Goal: Information Seeking & Learning: Learn about a topic

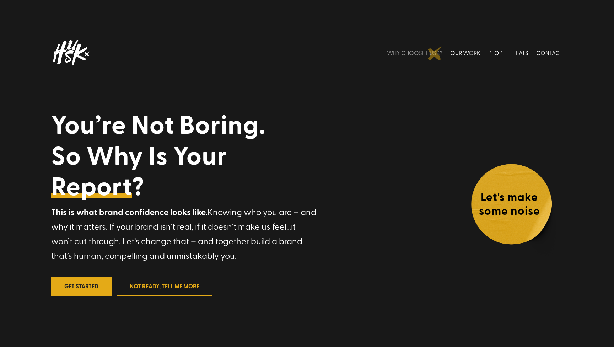
click at [435, 53] on link "WHY CHOOSE HUSK?" at bounding box center [414, 53] width 55 height 32
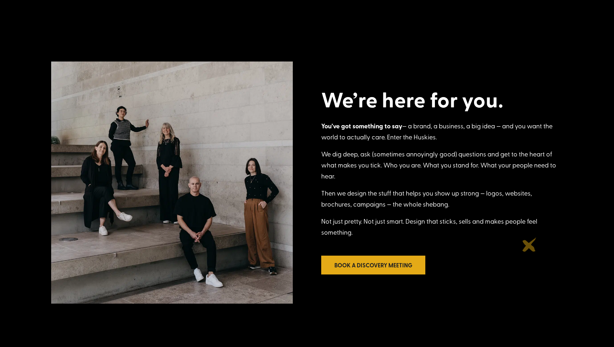
scroll to position [188, 0]
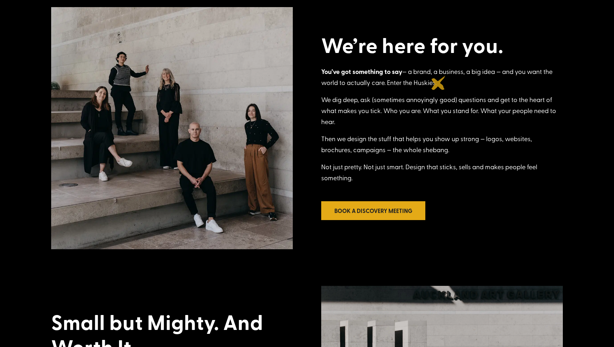
drag, startPoint x: 408, startPoint y: 72, endPoint x: 439, endPoint y: 83, distance: 32.5
click at [439, 83] on p "You’ve got something to say — a brand, a business, a big idea — and you want th…" at bounding box center [442, 80] width 242 height 28
copy p "a brand, a business, a big idea — and you want the world to actually care. Ente…"
click at [407, 78] on p "You’ve got something to say — a brand, a business, a big idea — and you want th…" at bounding box center [442, 80] width 242 height 28
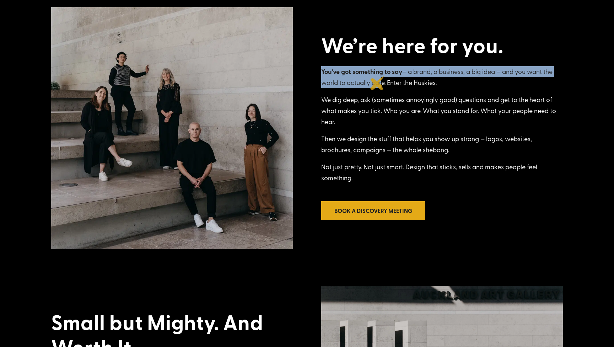
drag, startPoint x: 413, startPoint y: 66, endPoint x: 378, endPoint y: 83, distance: 38.8
click at [378, 83] on div "We’re here for you. You’ve got something to say — a brand, a business, a big id…" at bounding box center [442, 128] width 242 height 191
click at [378, 83] on p "You’ve got something to say — a brand, a business, a big idea — and you want th…" at bounding box center [442, 80] width 242 height 28
drag, startPoint x: 410, startPoint y: 72, endPoint x: 386, endPoint y: 84, distance: 26.7
click at [386, 84] on p "You’ve got something to say — a brand, a business, a big idea — and you want th…" at bounding box center [442, 80] width 242 height 28
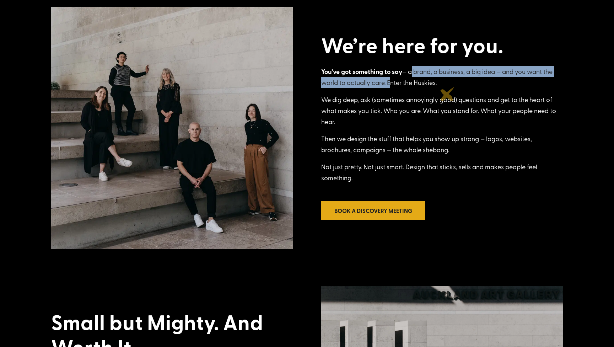
copy p "a brand, a business, a big idea — and you want the world to actually care."
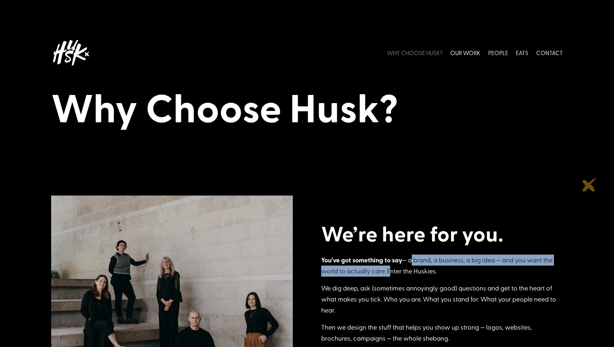
scroll to position [0, 0]
click at [471, 53] on link "OUR WORK" at bounding box center [465, 53] width 30 height 32
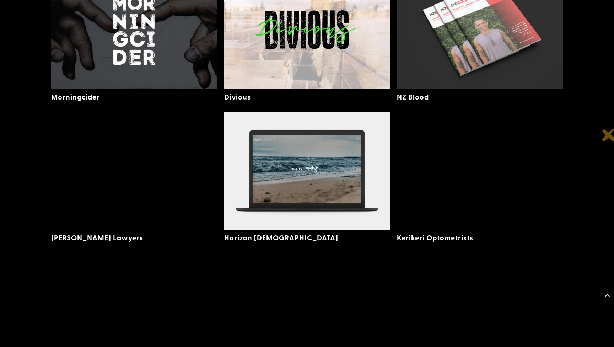
scroll to position [1135, 0]
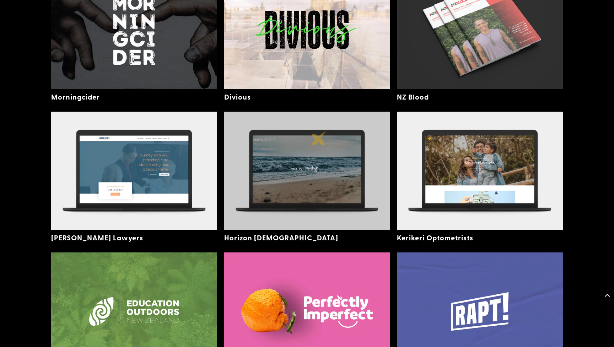
click at [319, 138] on img at bounding box center [307, 171] width 166 height 118
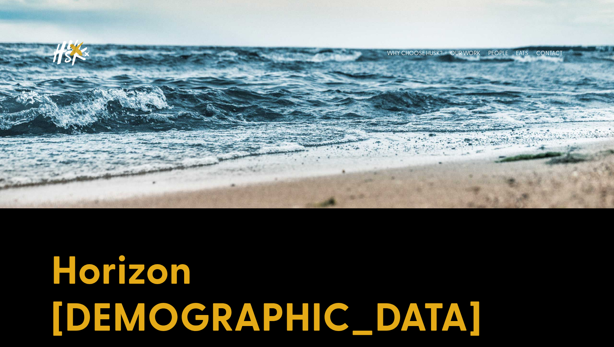
click at [77, 49] on img at bounding box center [70, 53] width 39 height 32
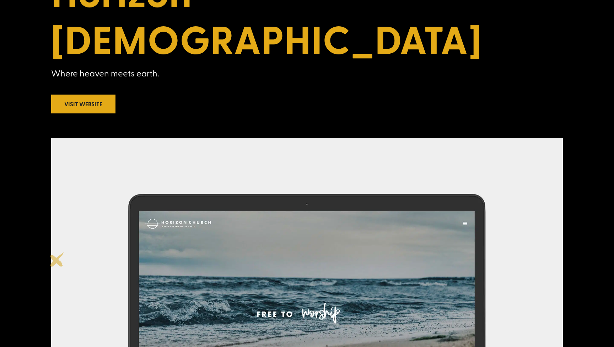
scroll to position [277, 0]
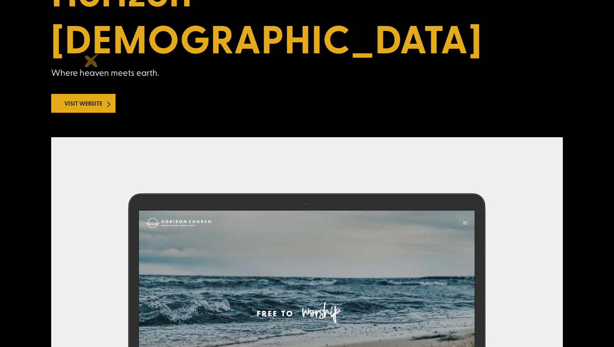
click at [92, 94] on link "Visit Website" at bounding box center [83, 103] width 64 height 19
